Goal: Communication & Community: Share content

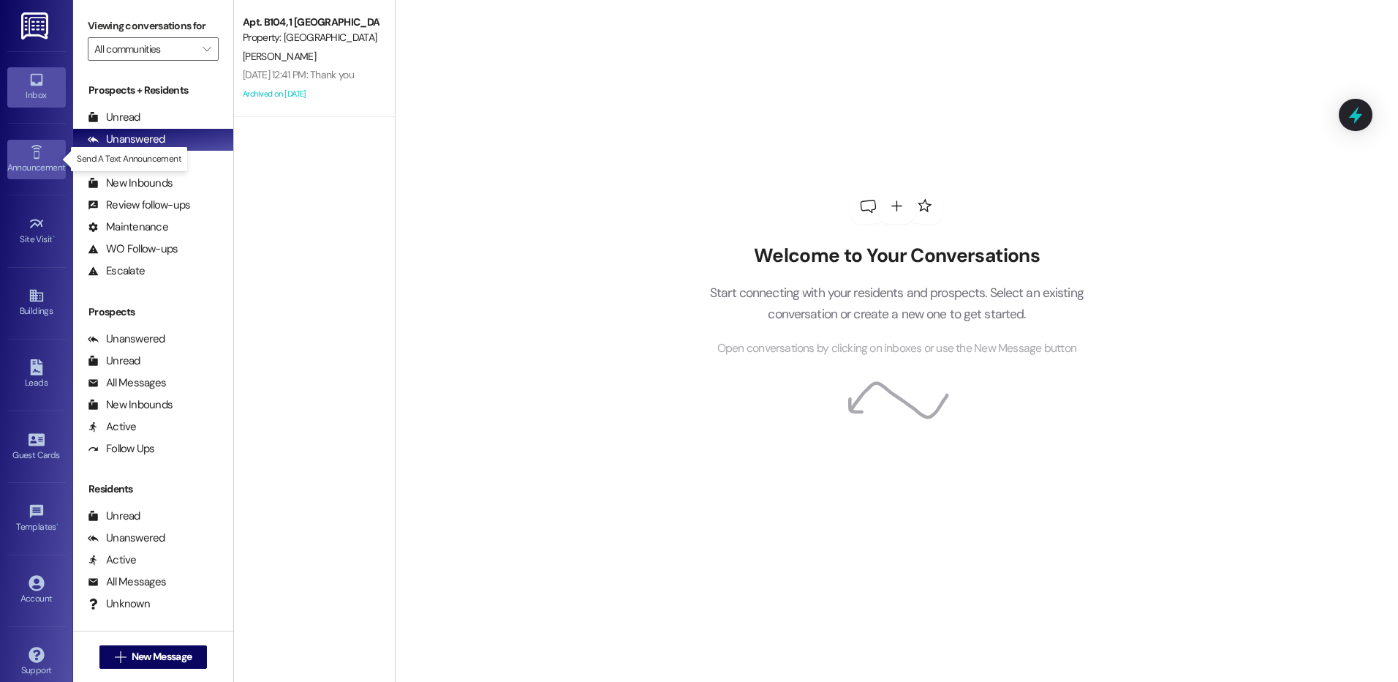
click at [29, 169] on div "Announcement •" at bounding box center [36, 167] width 73 height 15
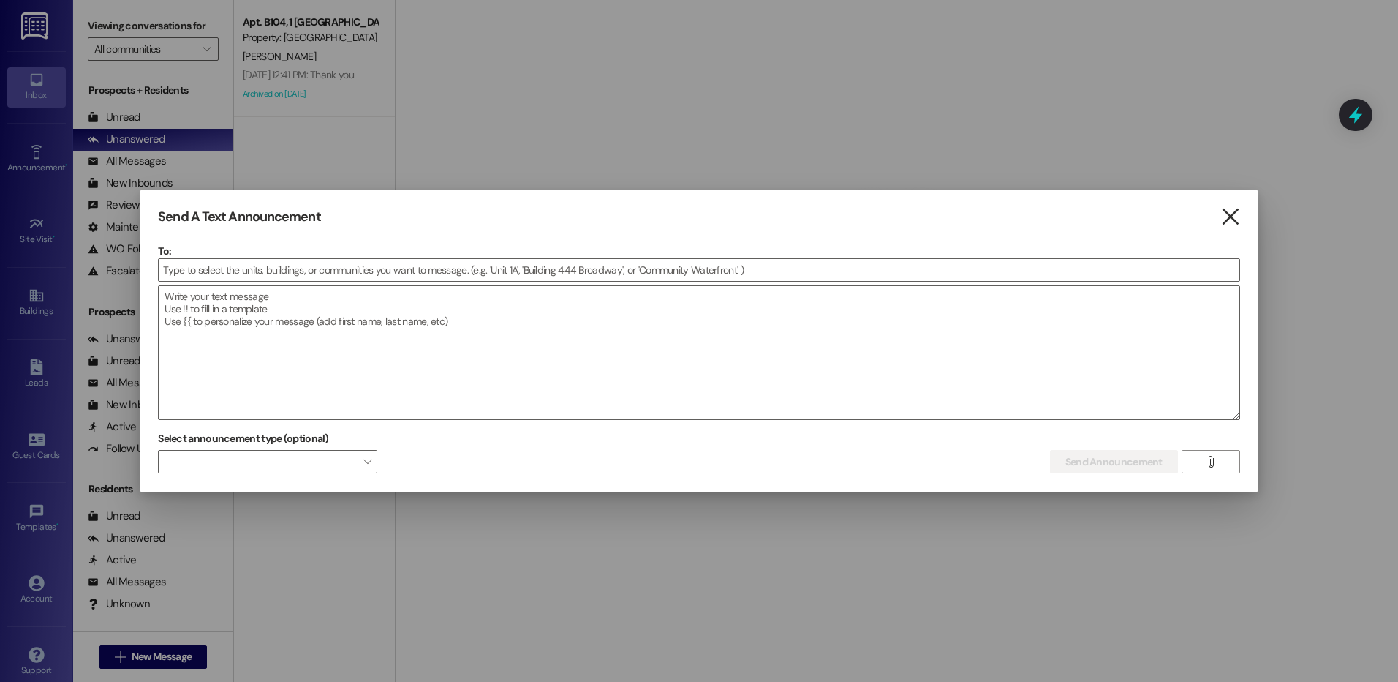
click at [1226, 216] on icon "" at bounding box center [1231, 216] width 20 height 15
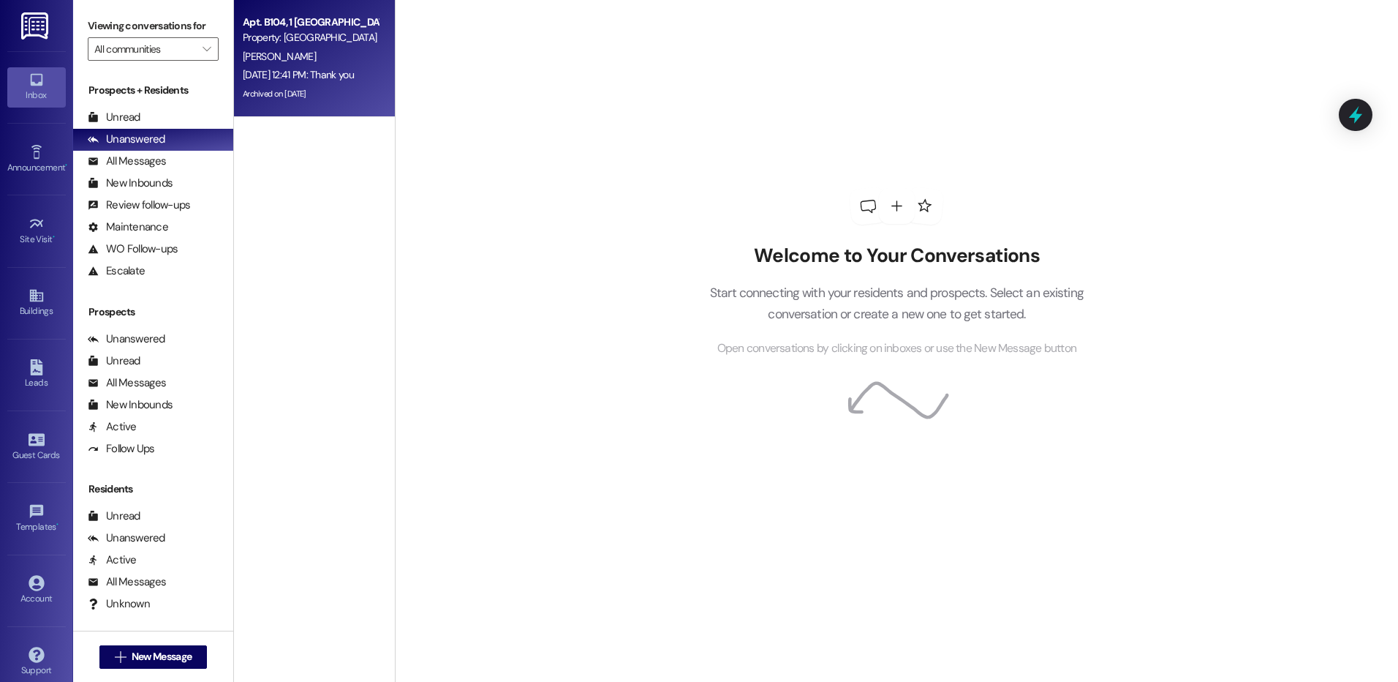
click at [302, 59] on div "[PERSON_NAME]" at bounding box center [310, 57] width 138 height 18
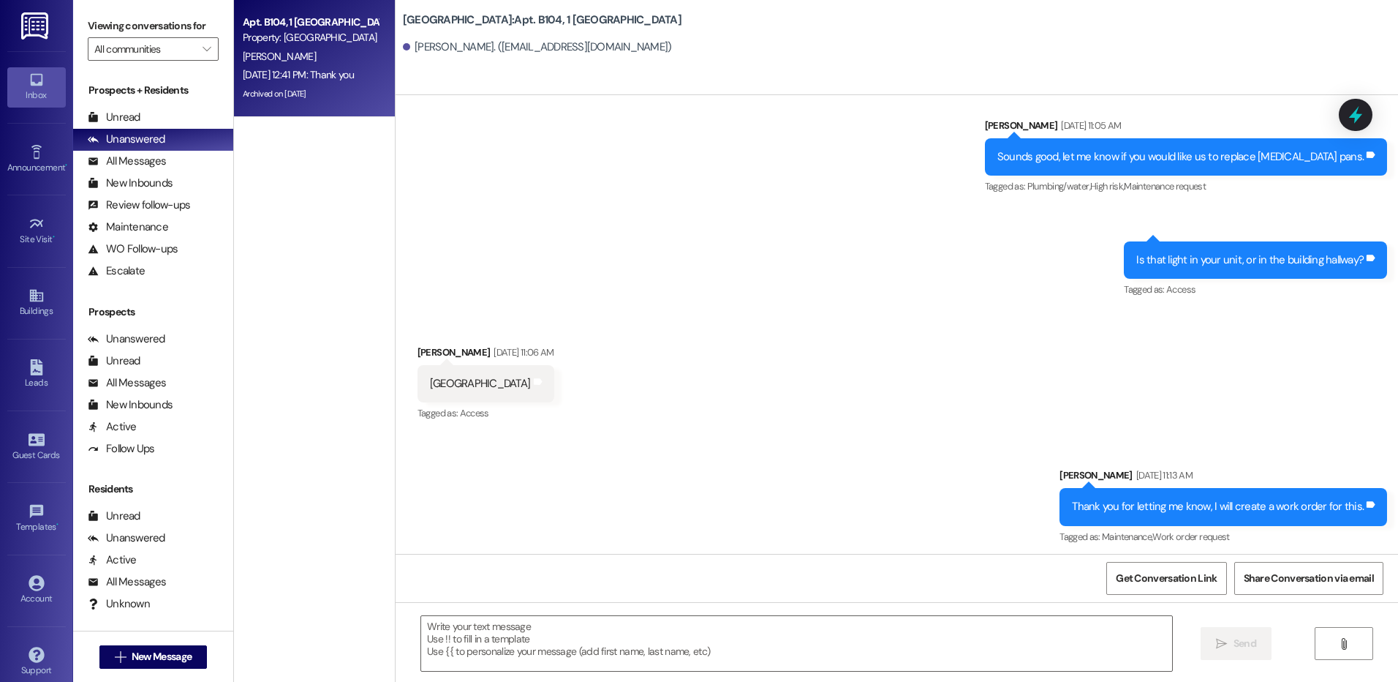
scroll to position [23481, 0]
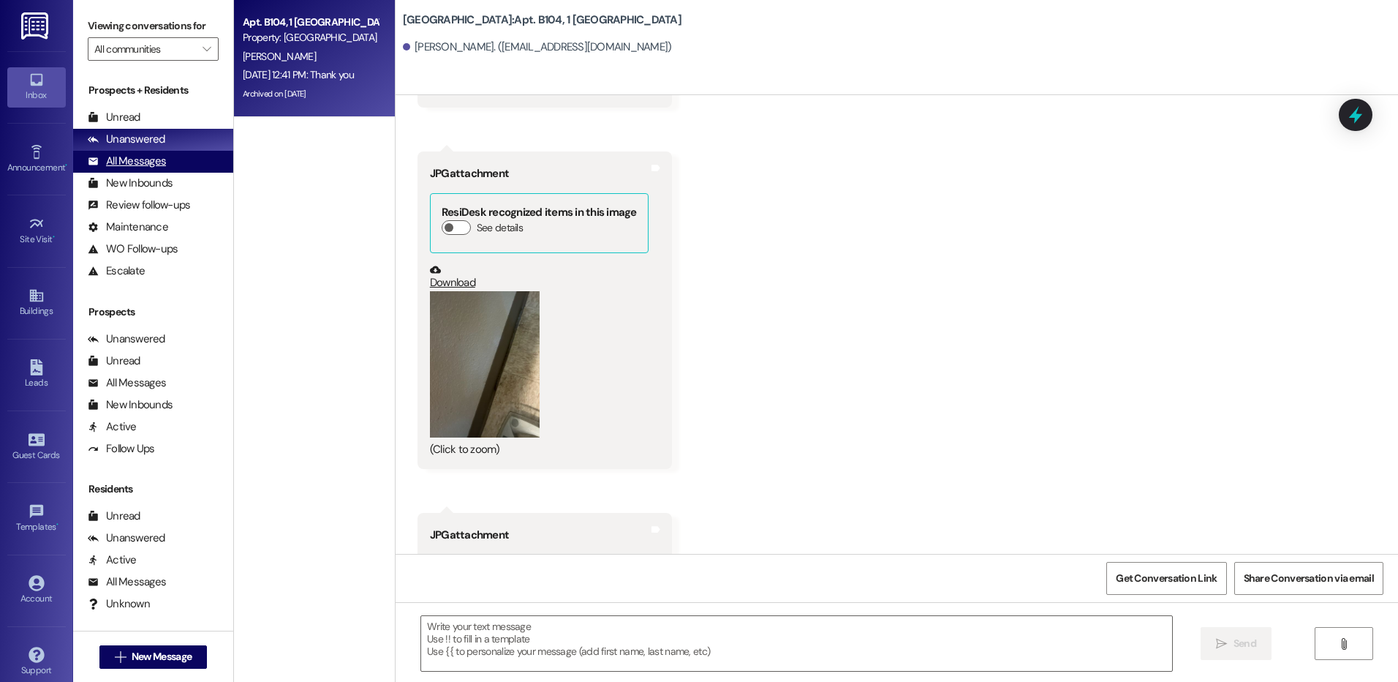
click at [135, 159] on div "All Messages" at bounding box center [127, 161] width 78 height 15
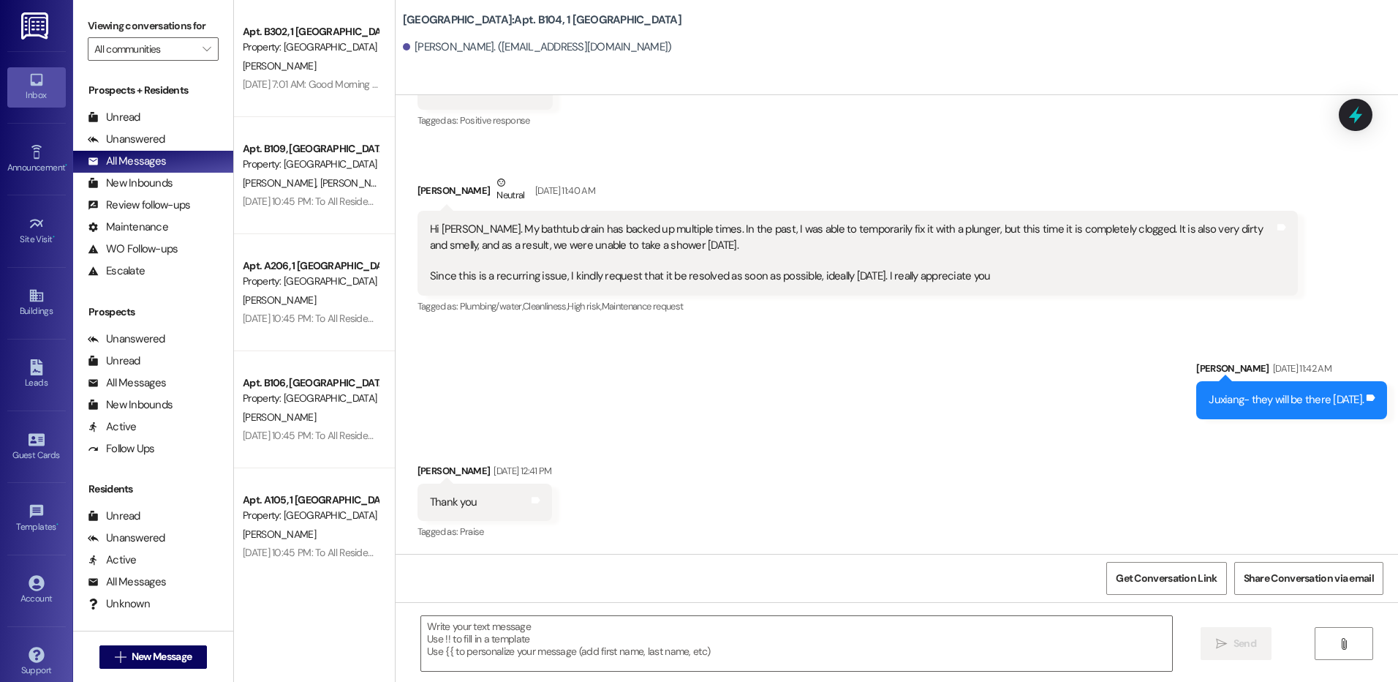
scroll to position [32110, 0]
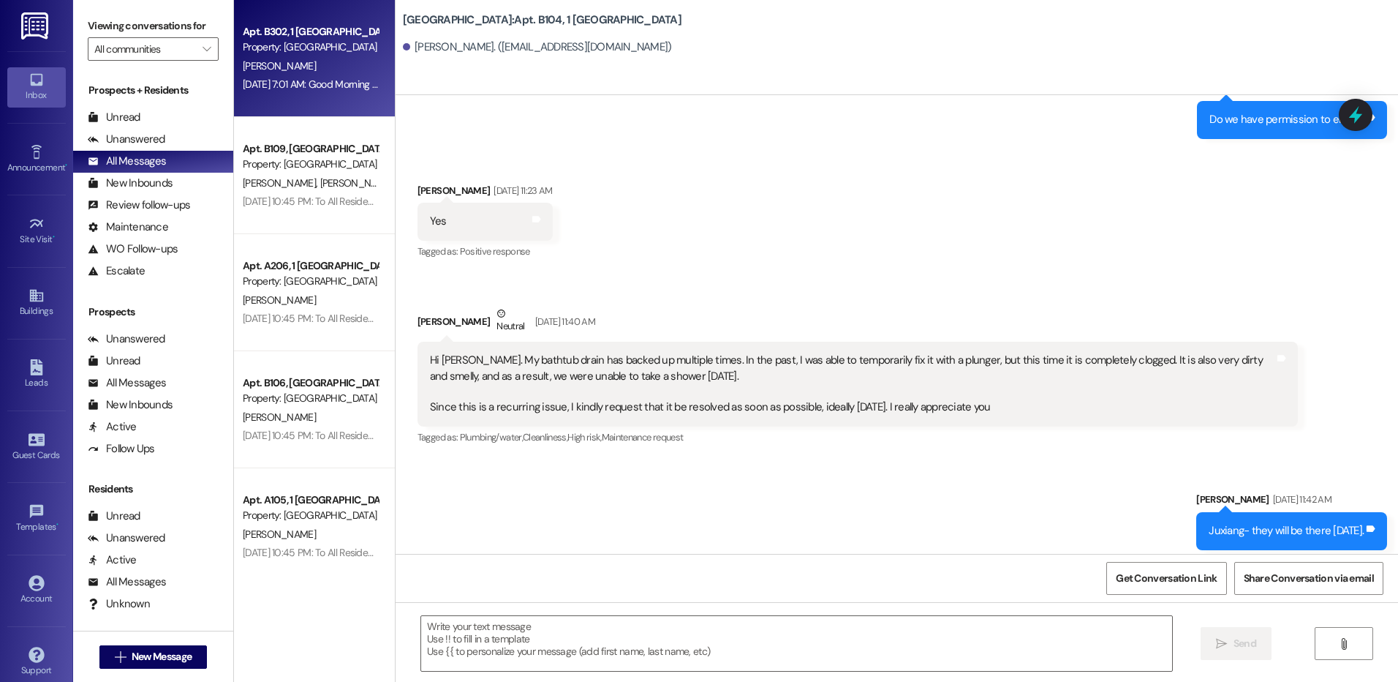
click at [342, 49] on div "Property: [GEOGRAPHIC_DATA]" at bounding box center [310, 46] width 135 height 15
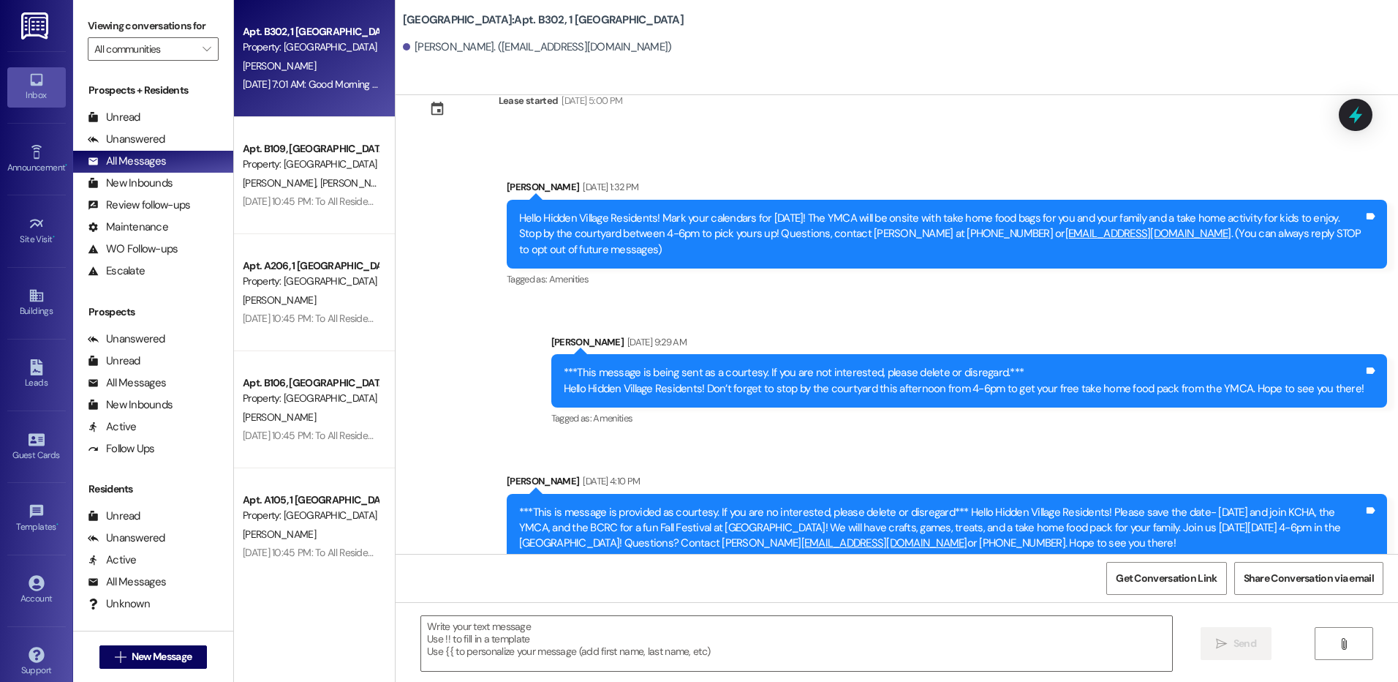
scroll to position [0, 0]
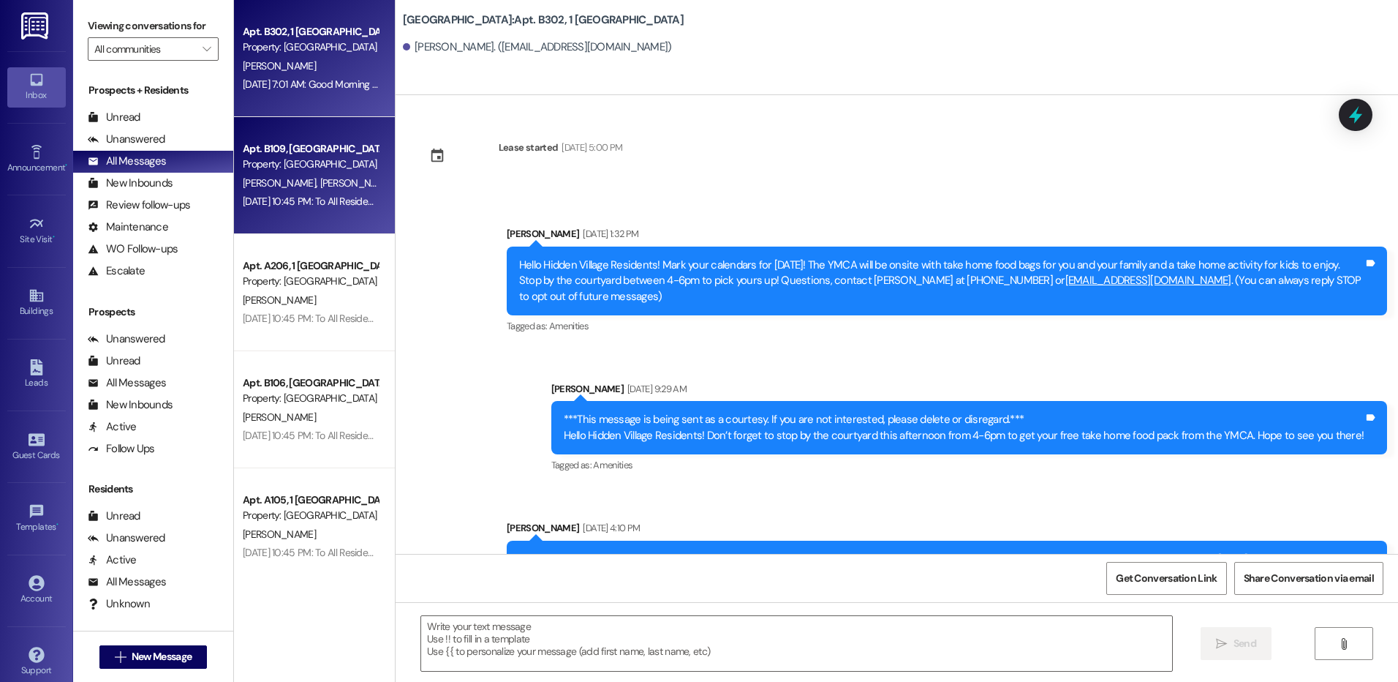
click at [297, 212] on div "Apt. B109, 1 Hidden Village Property: [GEOGRAPHIC_DATA] J. Mandefero [PERSON_NA…" at bounding box center [314, 175] width 161 height 117
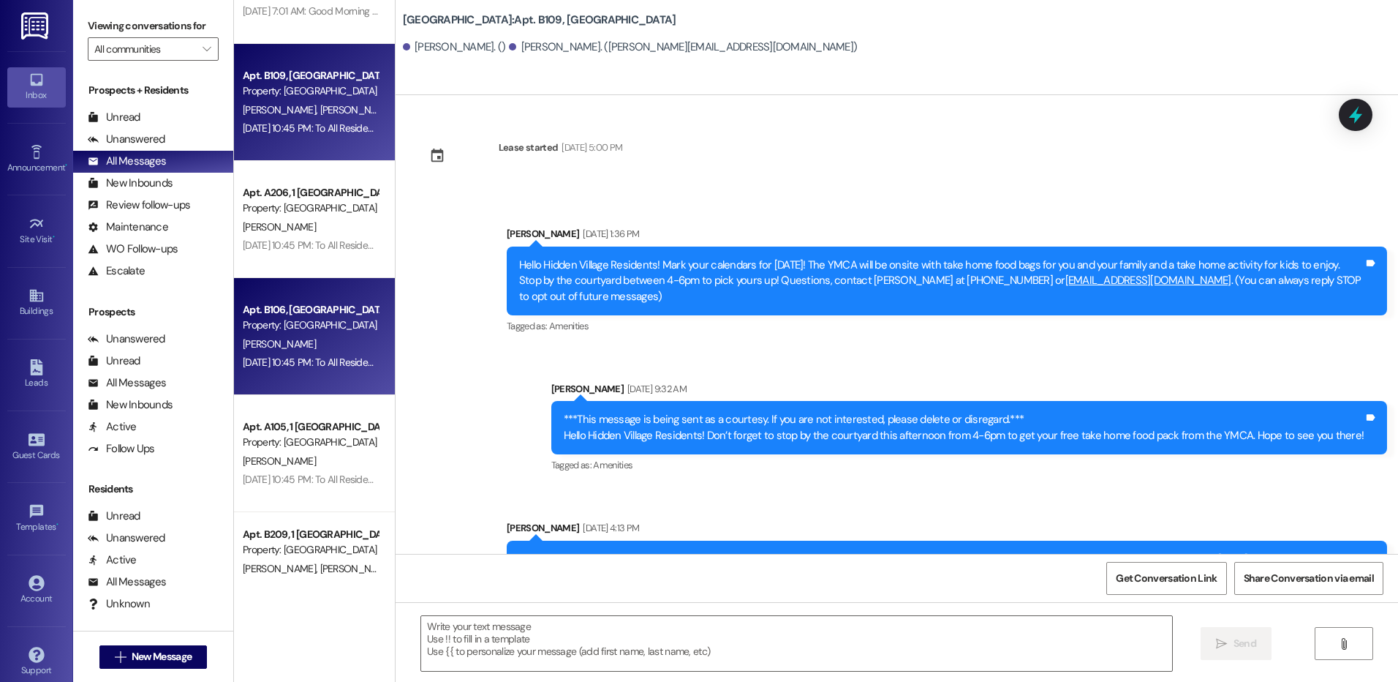
scroll to position [146, 0]
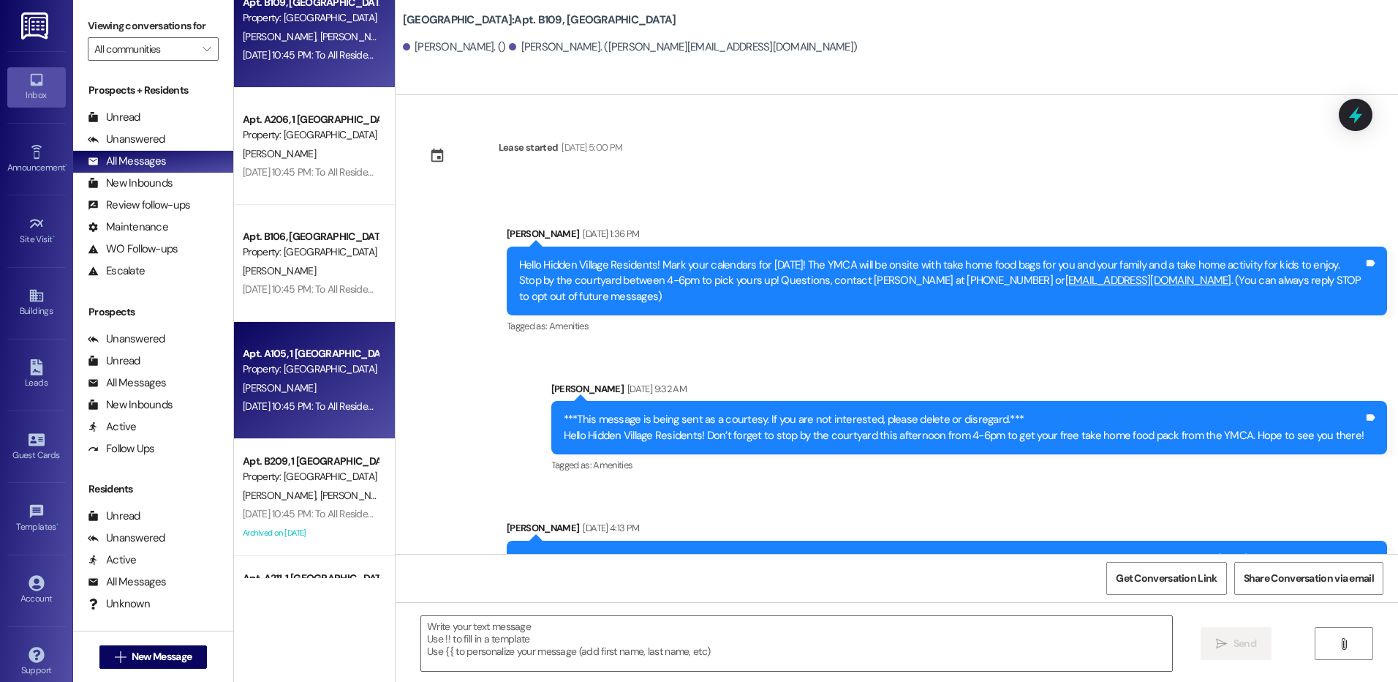
click at [293, 386] on div "[PERSON_NAME]" at bounding box center [310, 388] width 138 height 18
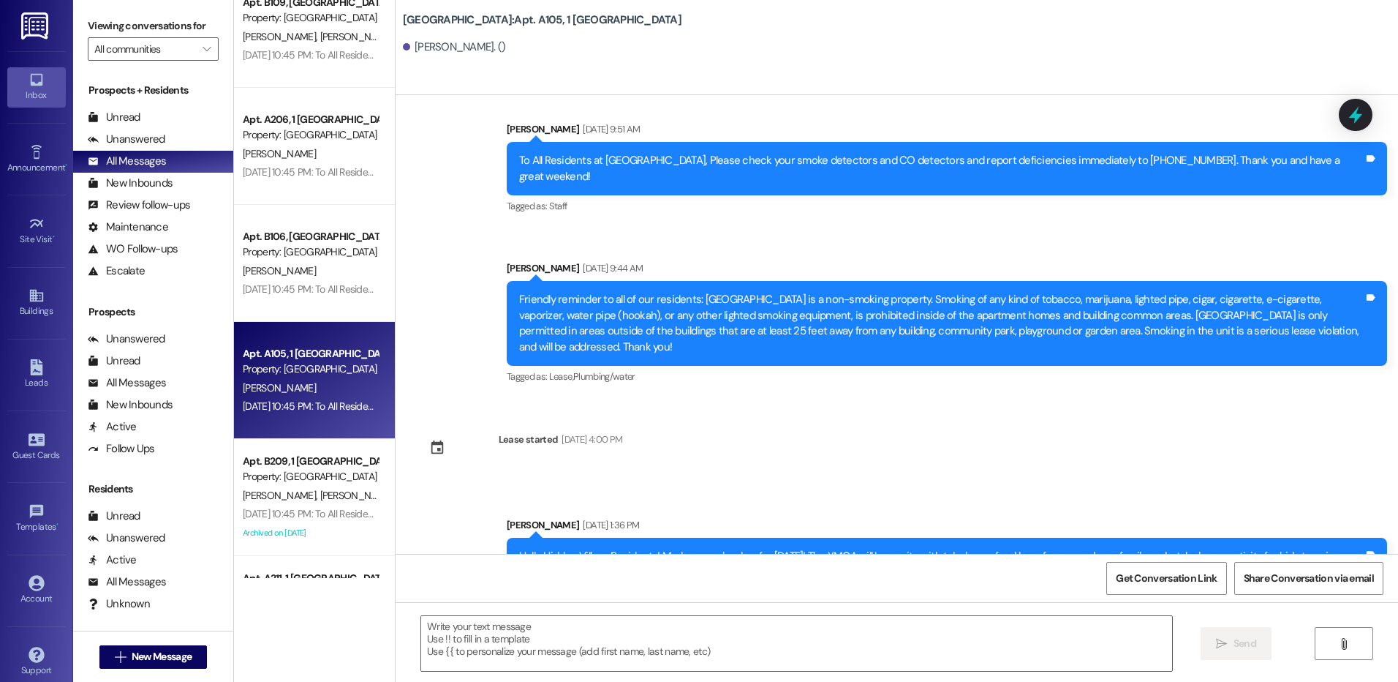
scroll to position [5192, 0]
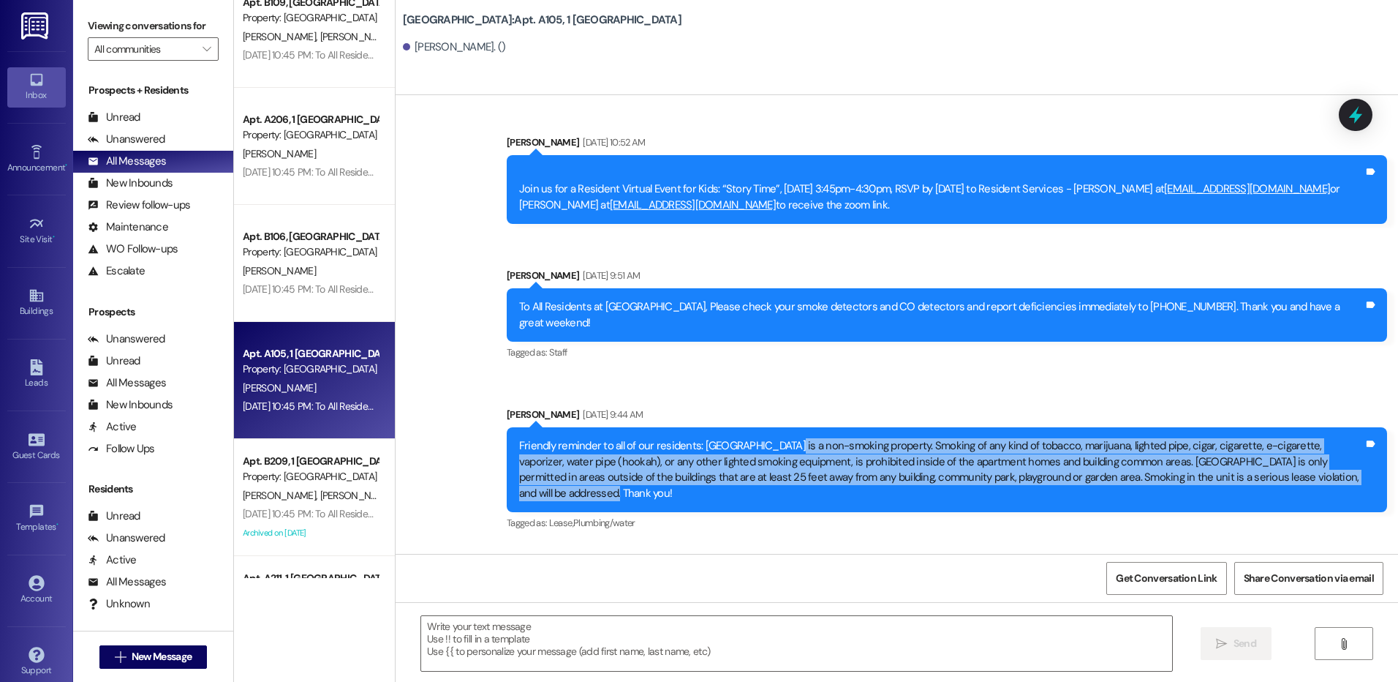
drag, startPoint x: 788, startPoint y: 460, endPoint x: 687, endPoint y: 507, distance: 111.9
click at [687, 501] on div "Friendly reminder to all of our residents: [GEOGRAPHIC_DATA] is a non-smoking p…" at bounding box center [941, 469] width 845 height 63
copy div "is a non-smoking property. Smoking of any kind of tobacco, marijuana, lighted p…"
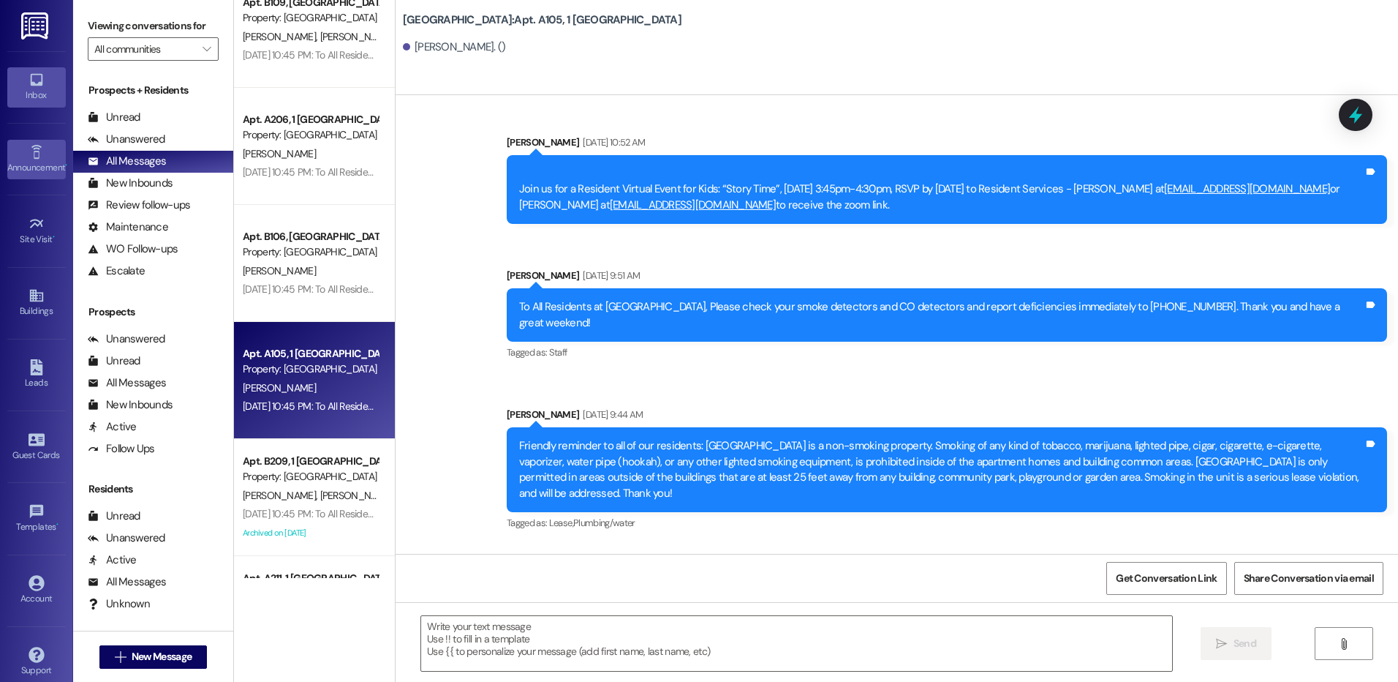
click at [32, 168] on div "Announcement •" at bounding box center [36, 167] width 73 height 15
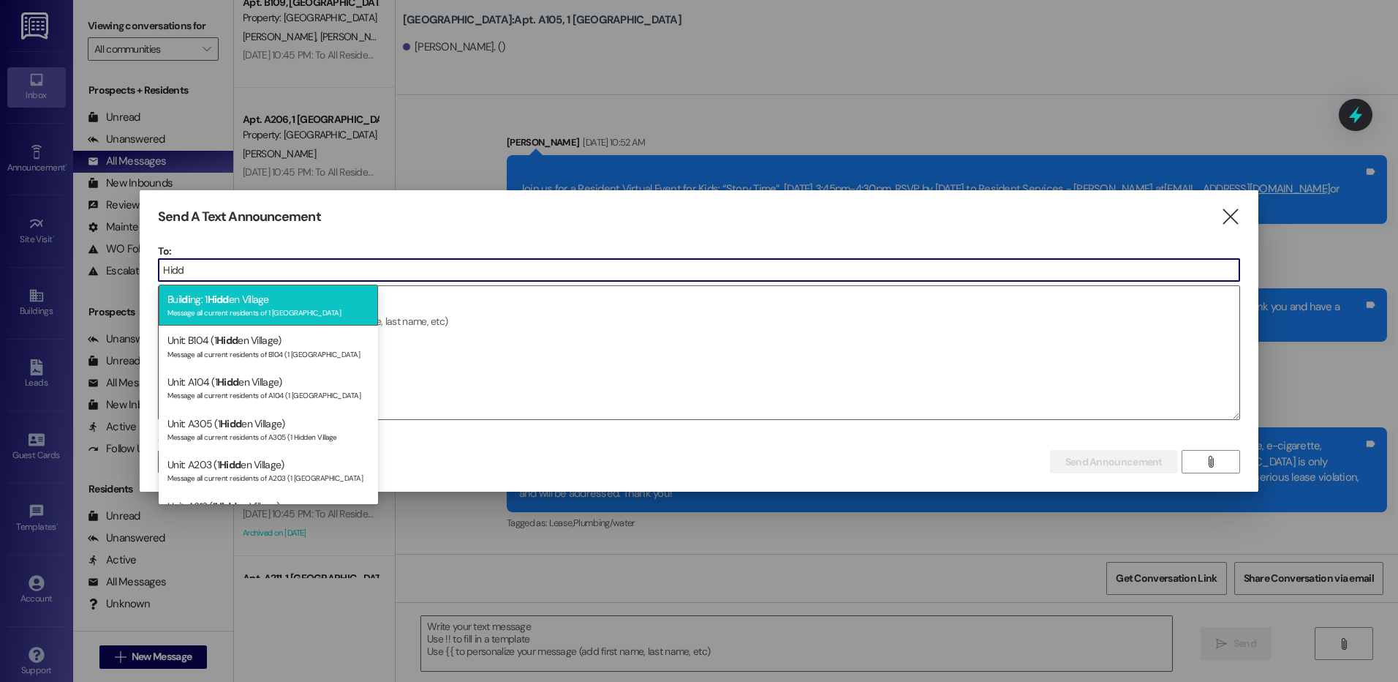
type input "Hidd"
click at [235, 307] on div "Message all current residents of 1 [GEOGRAPHIC_DATA]" at bounding box center [268, 311] width 202 height 12
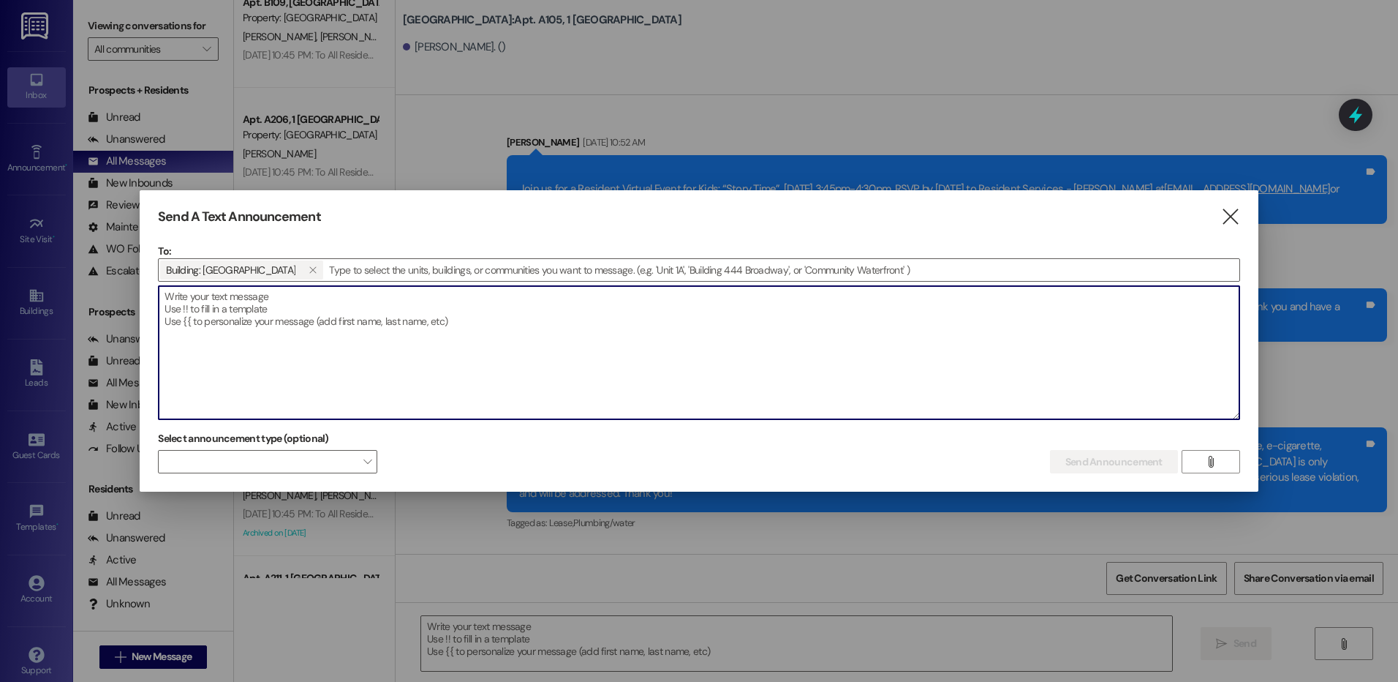
click at [206, 307] on textarea at bounding box center [699, 352] width 1081 height 133
paste textarea "is a non-smoking property. Smoking of any kind of tobacco, marijuana, lighted p…"
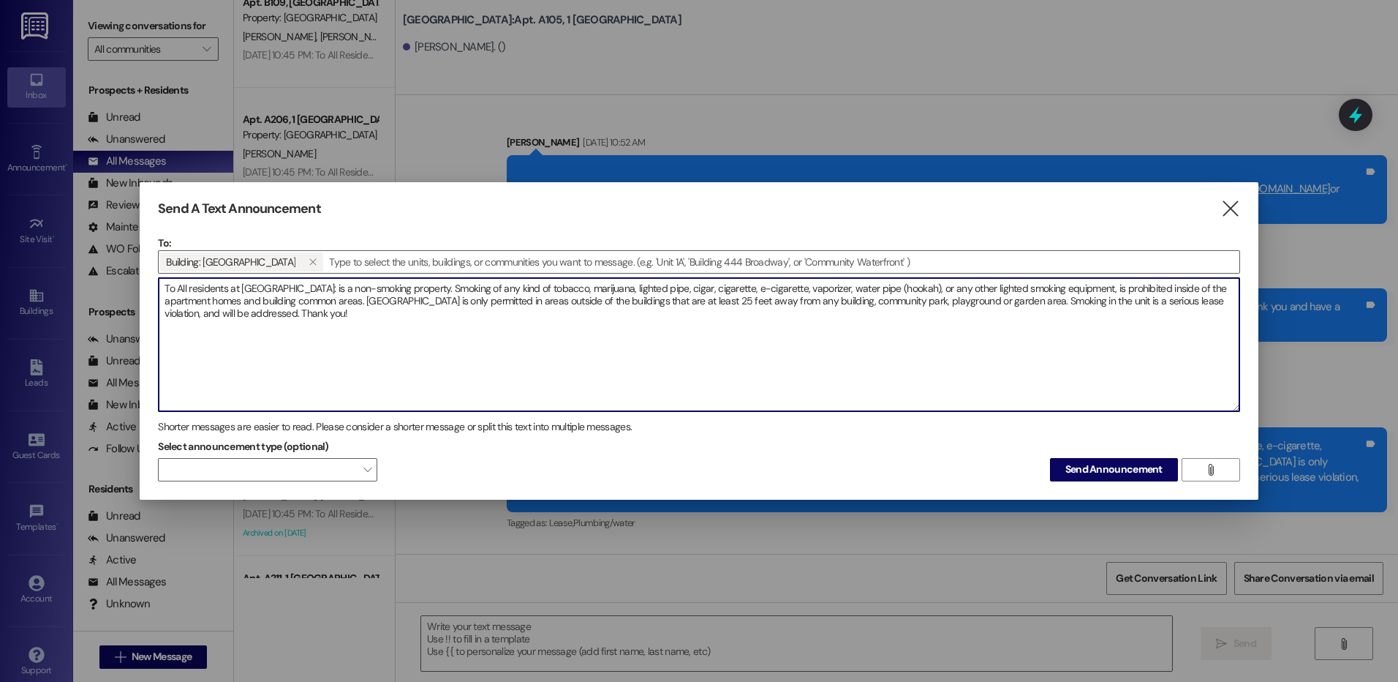
click at [303, 287] on textarea "To All residents at [GEOGRAPHIC_DATA]: is a non-smoking property. Smoking of an…" at bounding box center [699, 344] width 1081 height 133
drag, startPoint x: 1142, startPoint y: 289, endPoint x: 572, endPoint y: 292, distance: 570.4
click at [572, 292] on textarea "To All residents at [GEOGRAPHIC_DATA]: [GEOGRAPHIC_DATA] is a non-smoking prope…" at bounding box center [699, 344] width 1081 height 133
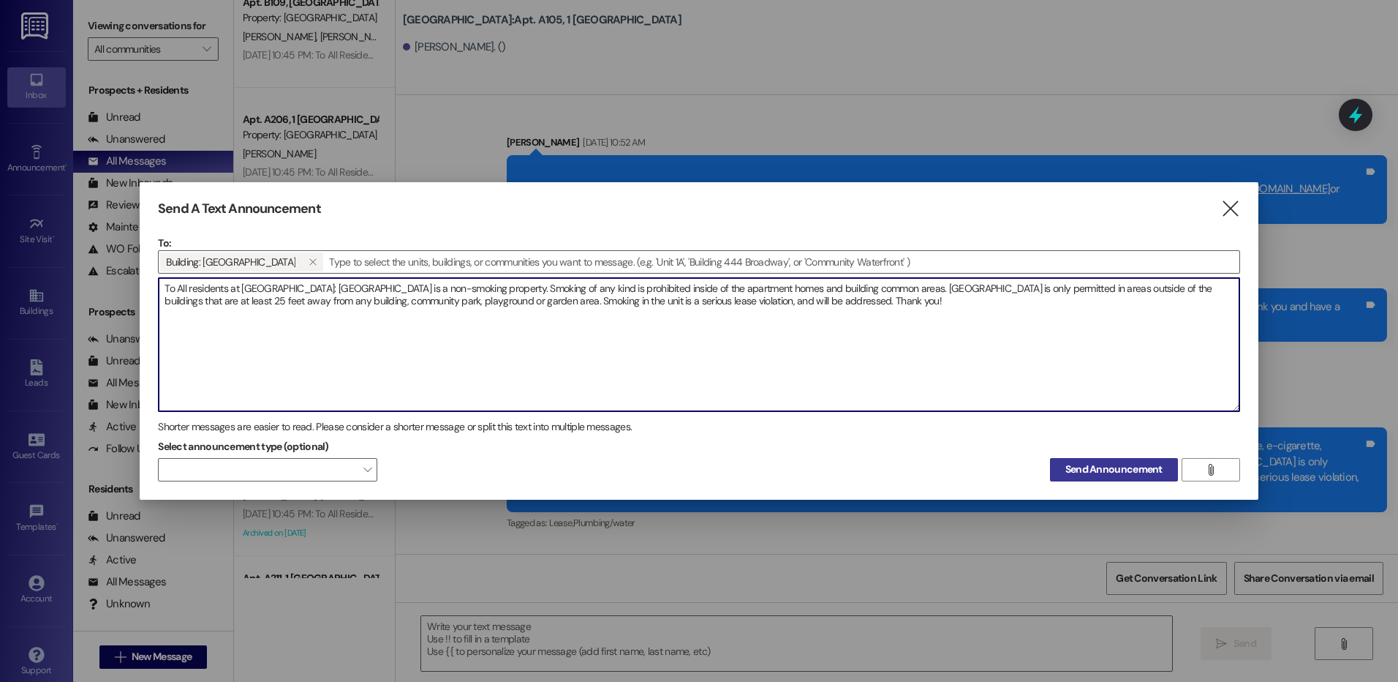
type textarea "To All residents at [GEOGRAPHIC_DATA]: [GEOGRAPHIC_DATA] is a non-smoking prope…"
click at [1123, 471] on span "Send Announcement" at bounding box center [1114, 468] width 97 height 15
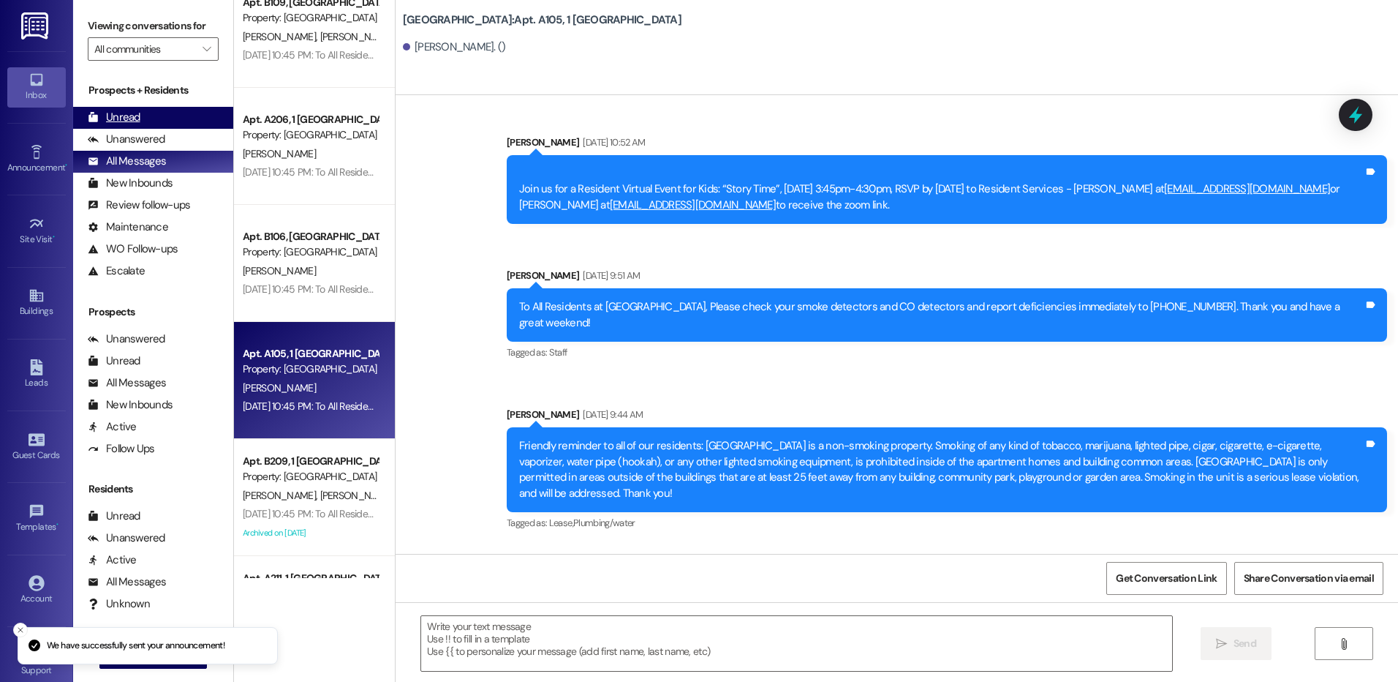
click at [142, 117] on div "Unread (0)" at bounding box center [153, 118] width 160 height 22
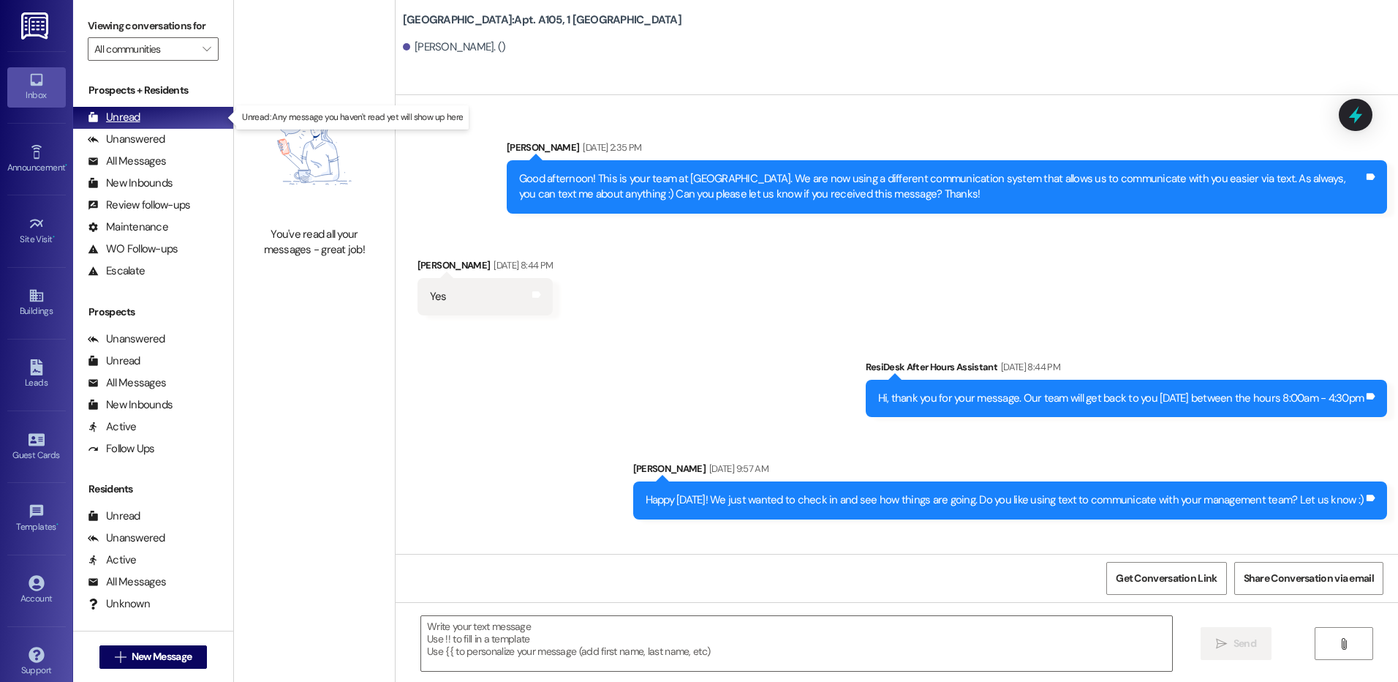
scroll to position [0, 0]
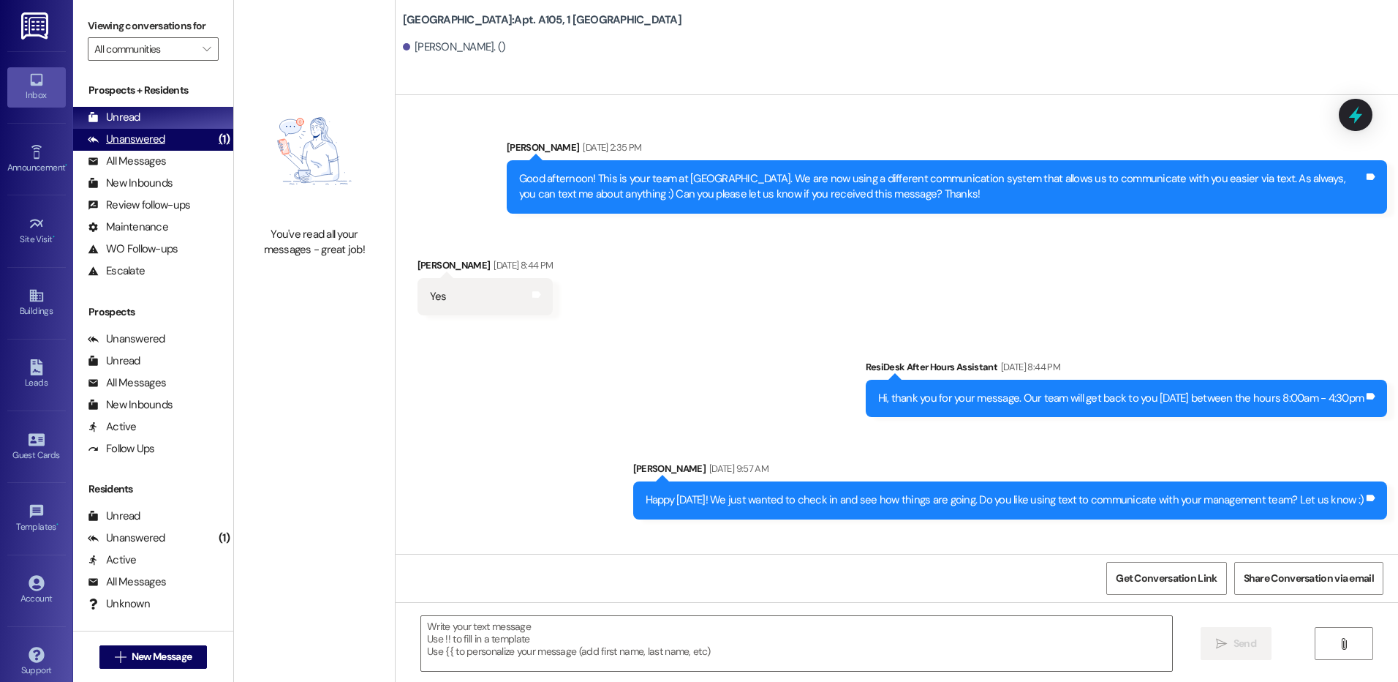
click at [148, 140] on div "Unanswered" at bounding box center [127, 139] width 78 height 15
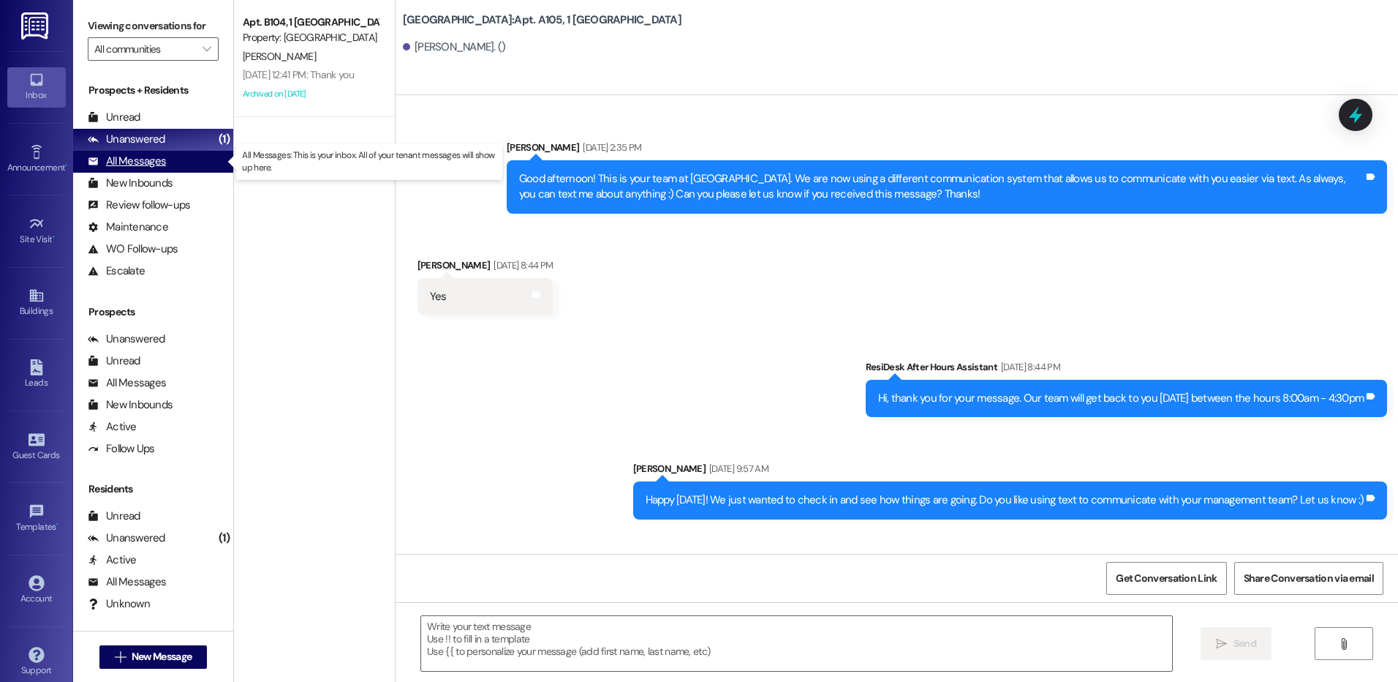
click at [145, 160] on div "All Messages" at bounding box center [127, 161] width 78 height 15
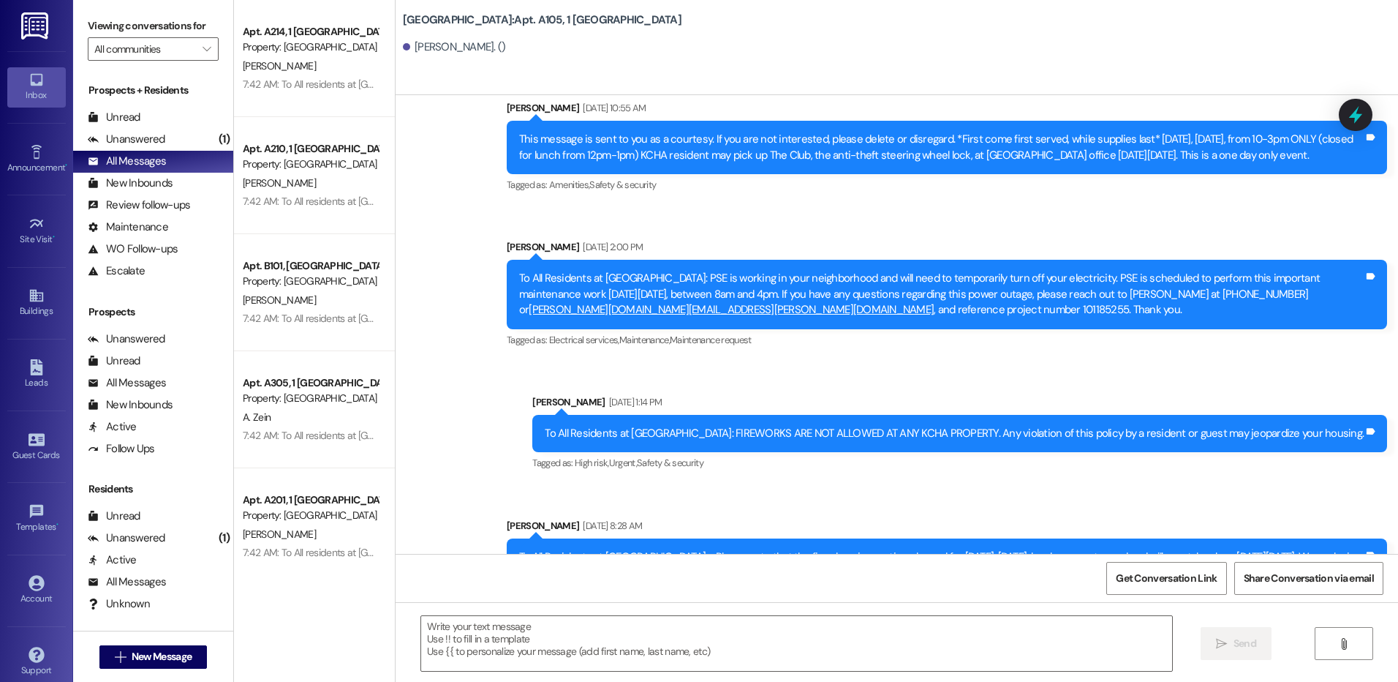
scroll to position [9433, 0]
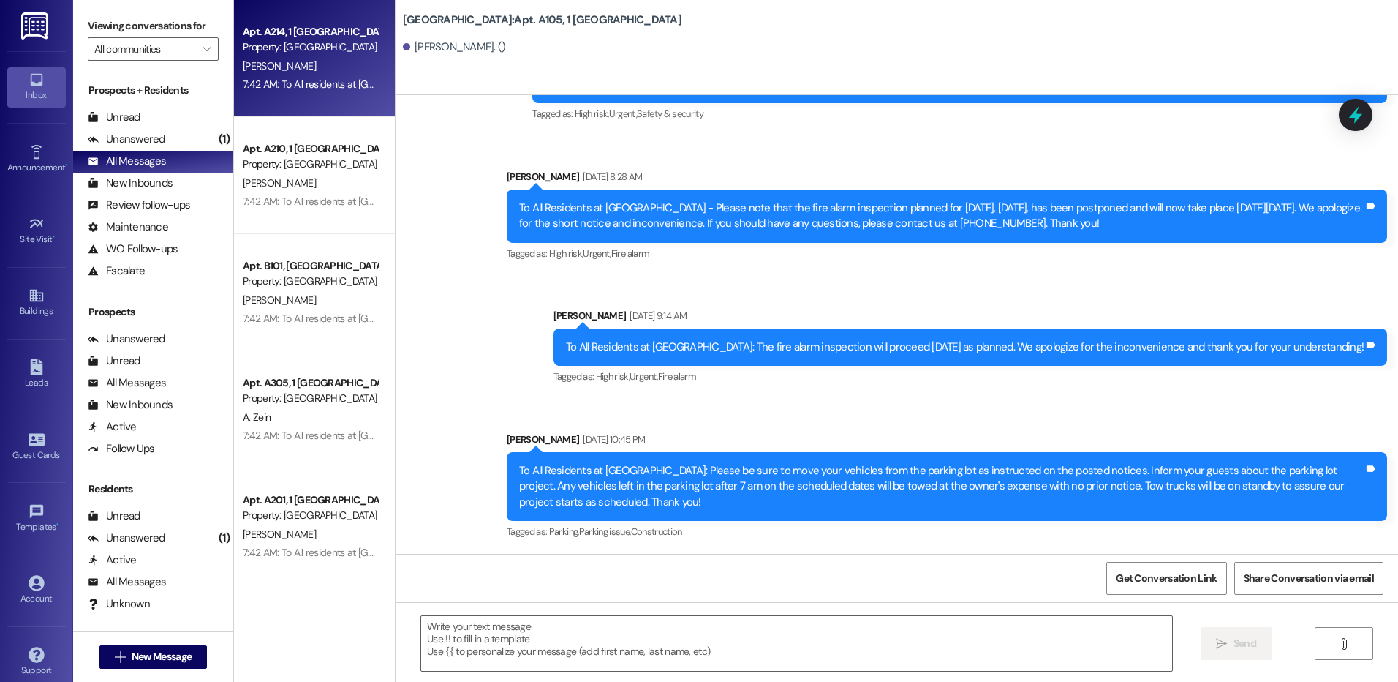
click at [312, 61] on div "[PERSON_NAME]" at bounding box center [310, 66] width 138 height 18
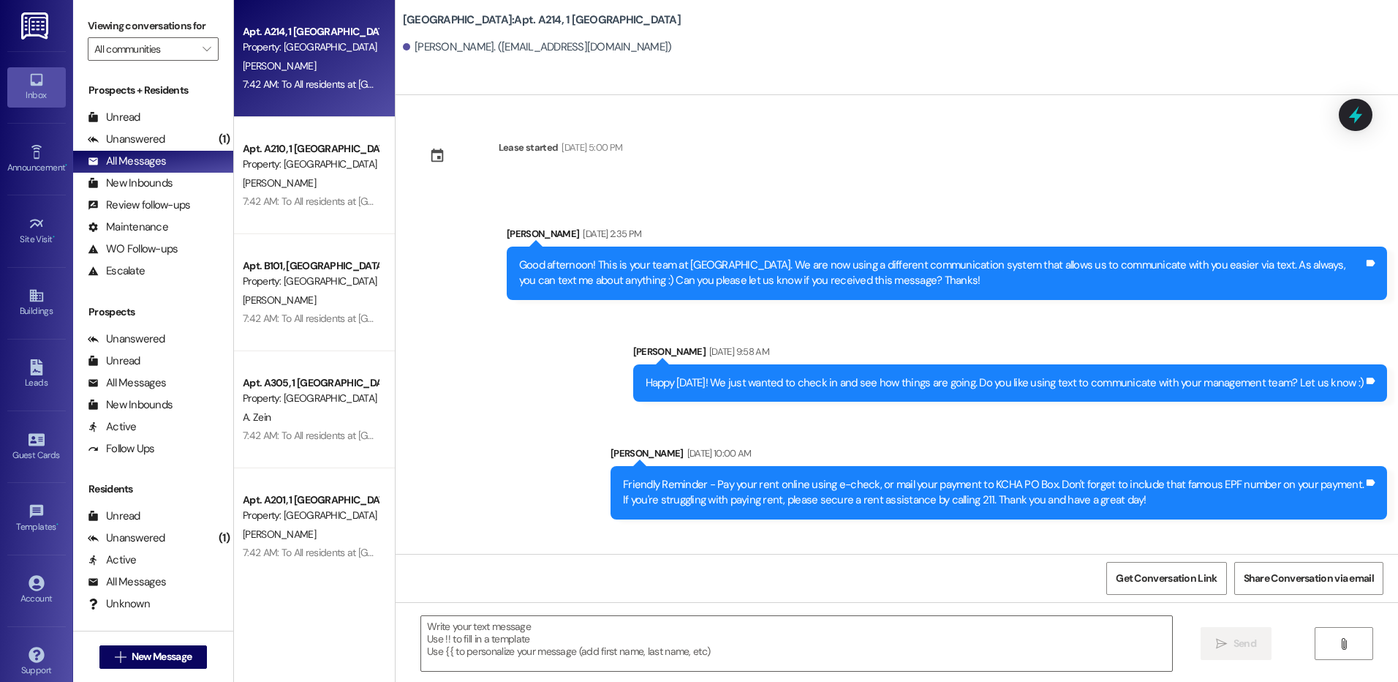
scroll to position [21039, 0]
